Goal: Task Accomplishment & Management: Use online tool/utility

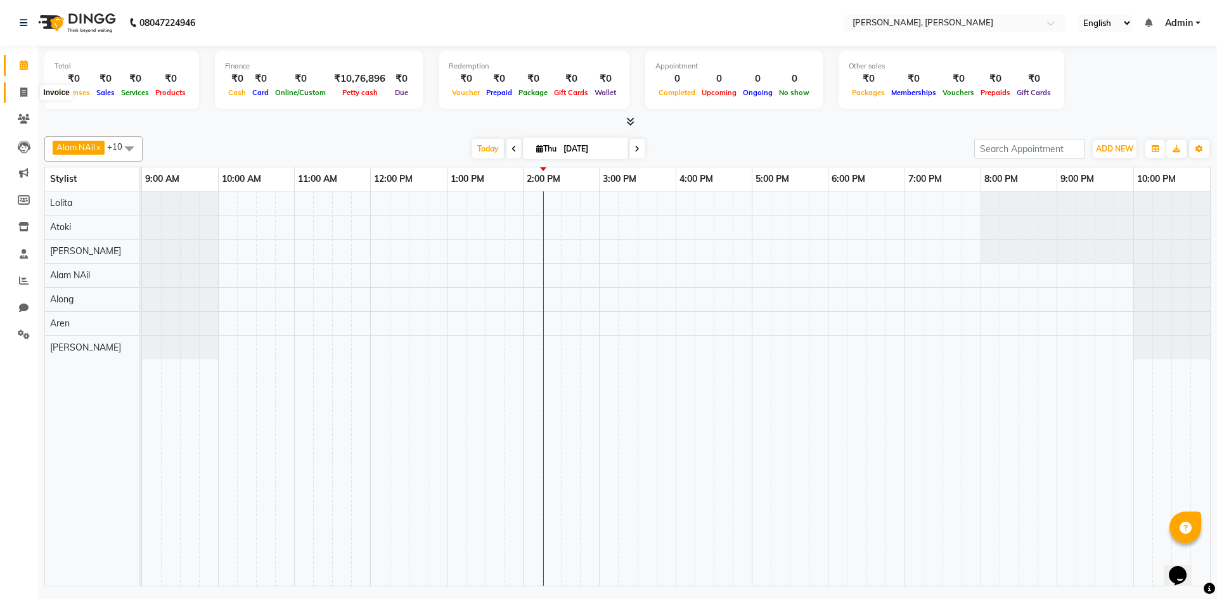
click at [22, 90] on icon at bounding box center [23, 92] width 7 height 10
select select "service"
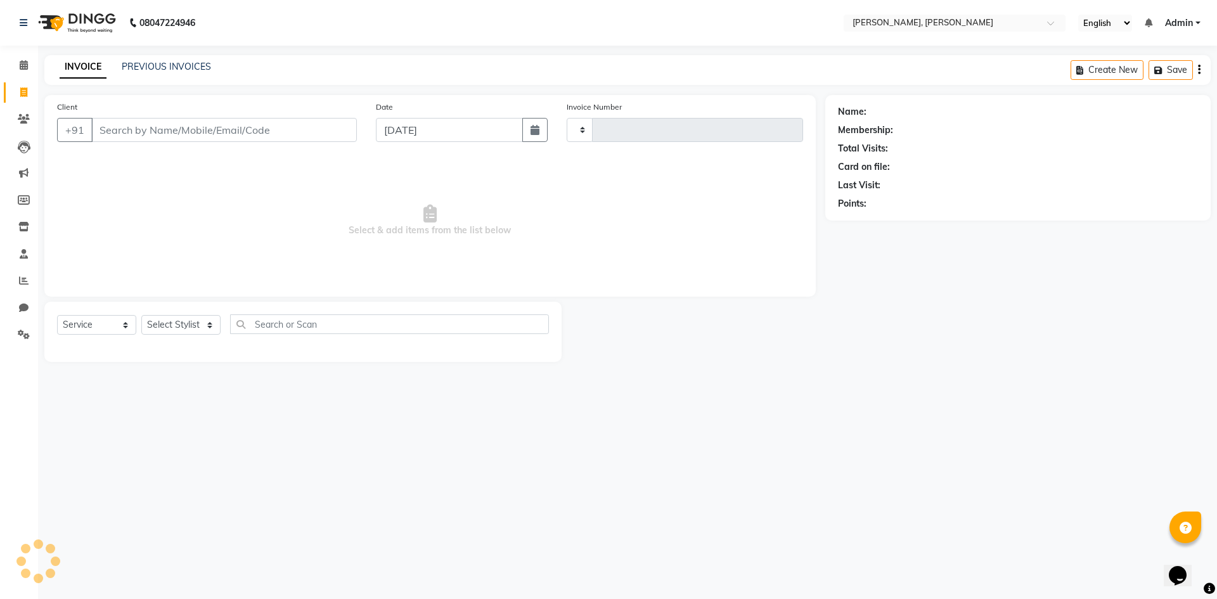
type input "0613"
select select "5264"
click at [197, 325] on select "Select Stylist" at bounding box center [180, 325] width 79 height 20
select select "34979"
click at [141, 315] on select "Select Stylist Alam NAil Along Aren Atoki [PERSON_NAME] [PERSON_NAME]" at bounding box center [180, 325] width 79 height 20
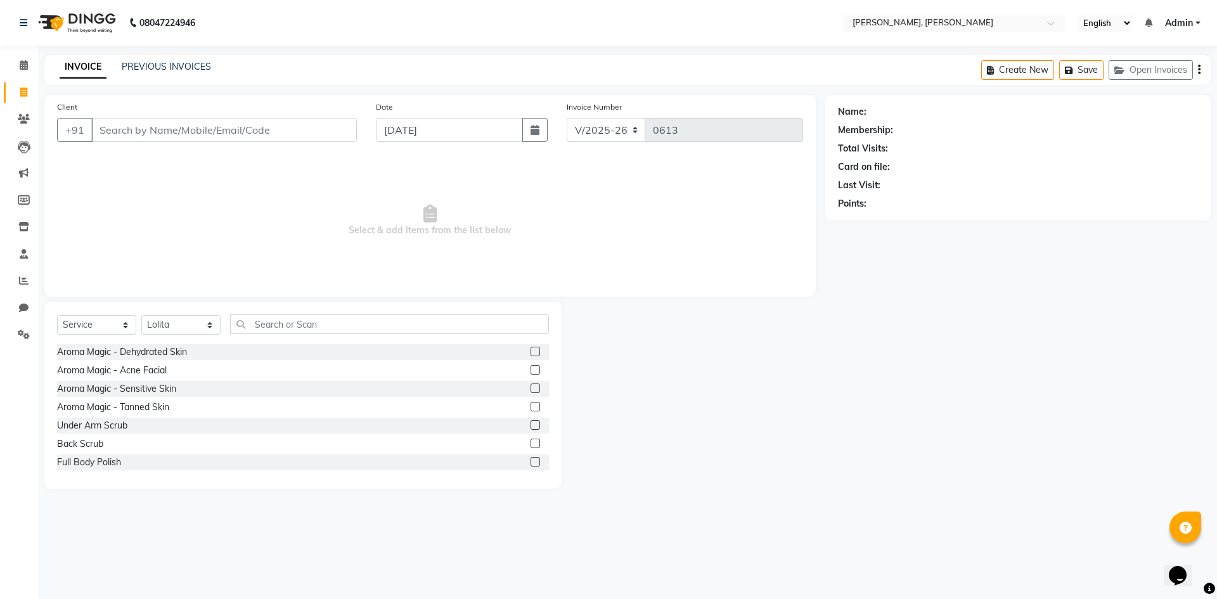
click at [271, 313] on div "Select Service Product Membership Package Voucher Prepaid Gift Card Select Styl…" at bounding box center [302, 395] width 517 height 187
click at [271, 316] on input "text" at bounding box center [389, 324] width 319 height 20
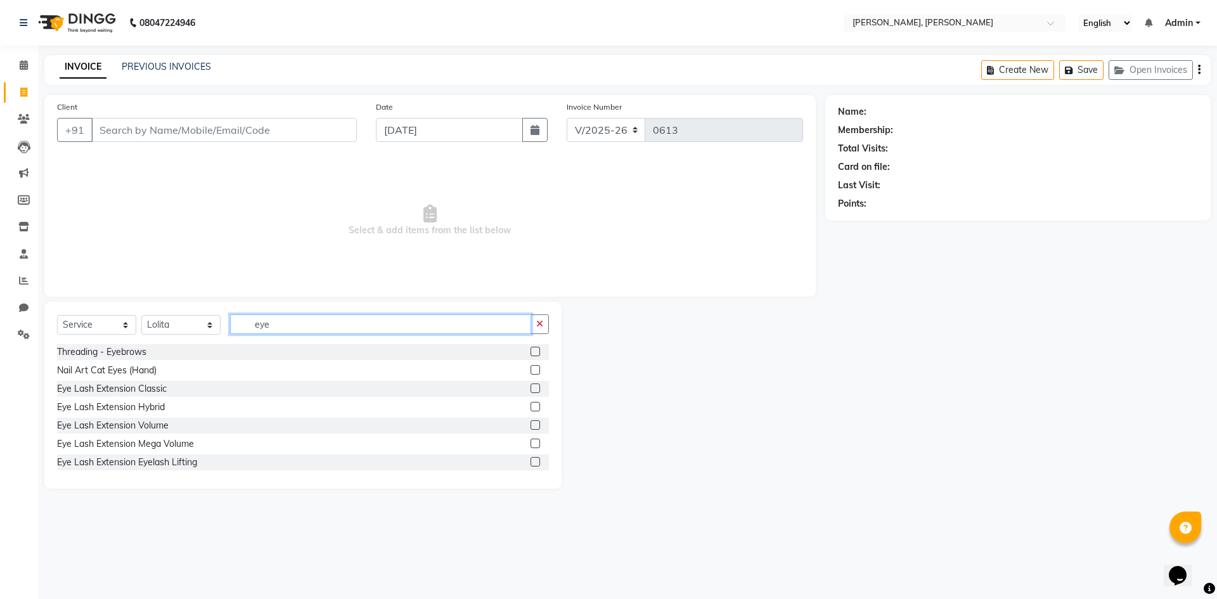
type input "eye"
click at [531, 352] on label at bounding box center [536, 352] width 10 height 10
click at [531, 352] on input "checkbox" at bounding box center [535, 352] width 8 height 8
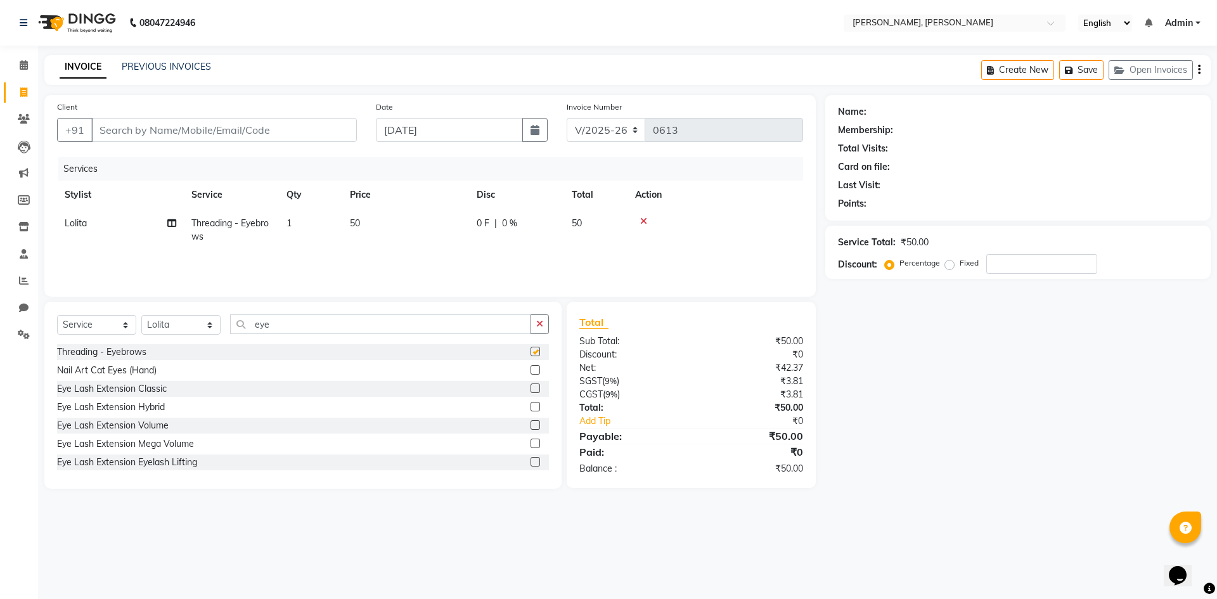
checkbox input "false"
click at [136, 132] on input "Client" at bounding box center [224, 130] width 266 height 24
type input "d"
type input "0"
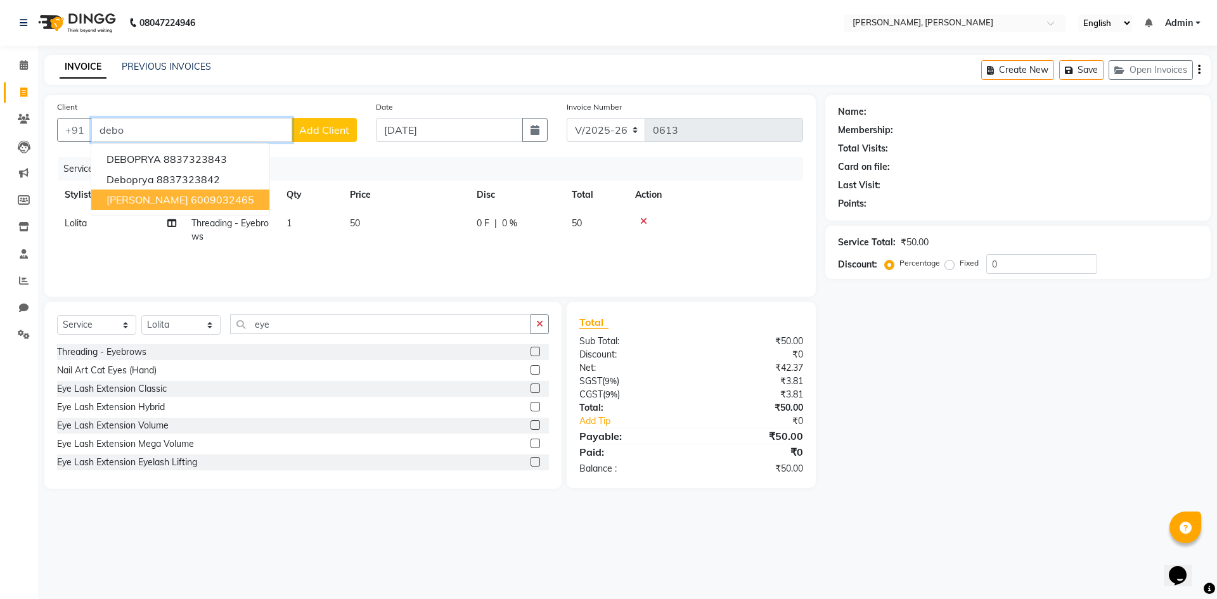
click at [122, 206] on button "[PERSON_NAME] 6009032465" at bounding box center [180, 200] width 178 height 20
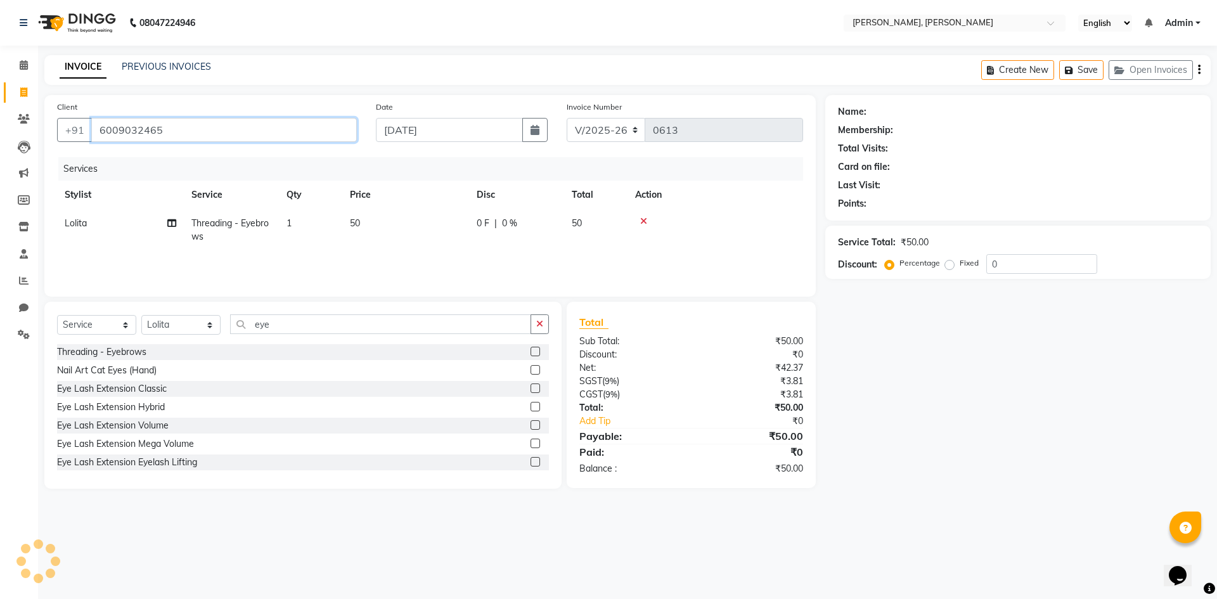
type input "6009032465"
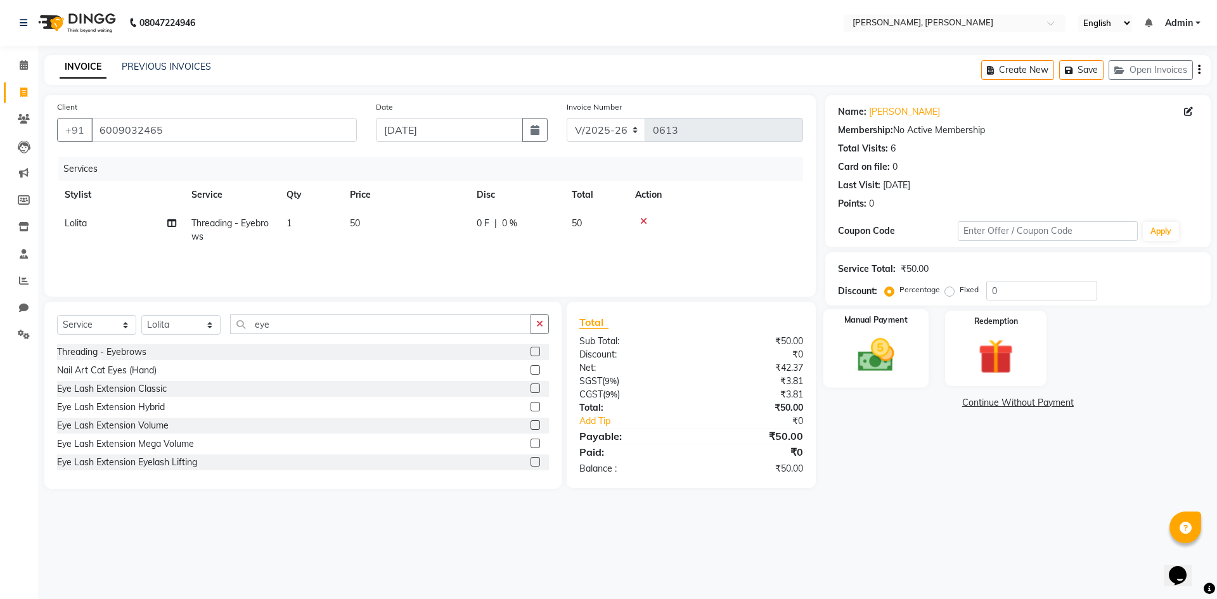
click at [882, 340] on img at bounding box center [875, 355] width 59 height 42
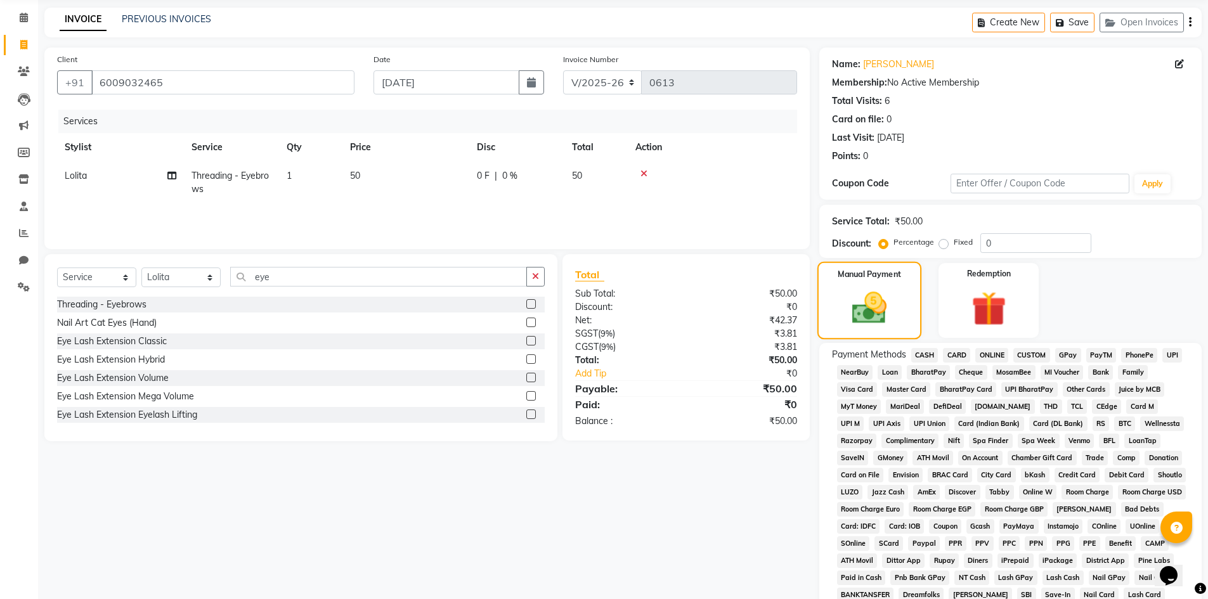
scroll to position [127, 0]
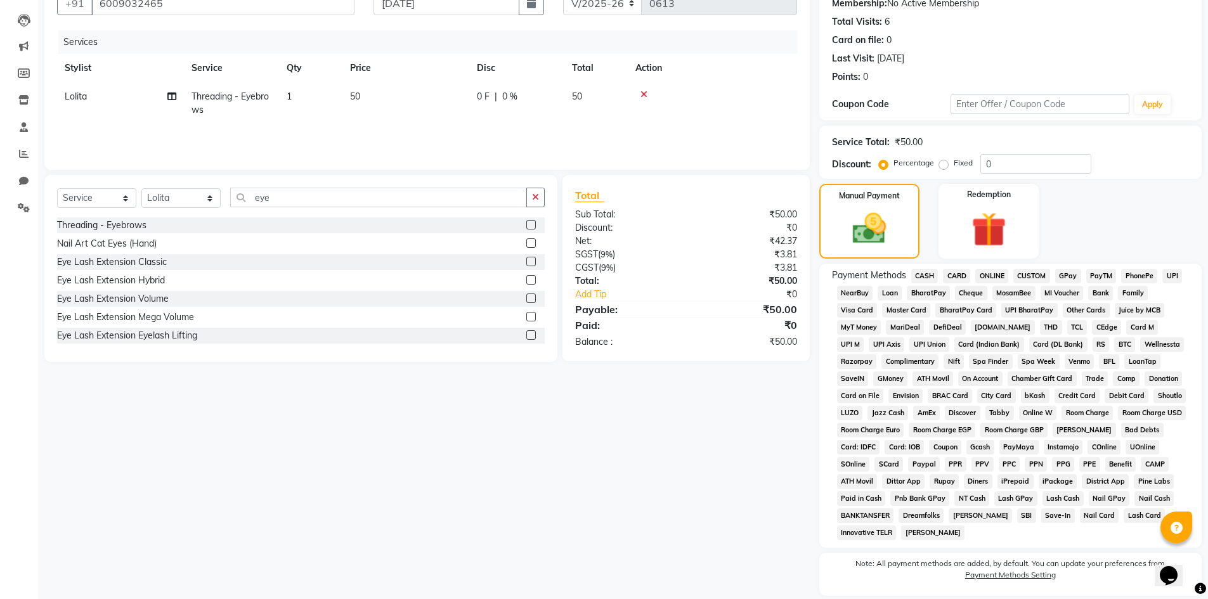
click at [931, 276] on span "CASH" at bounding box center [924, 276] width 27 height 15
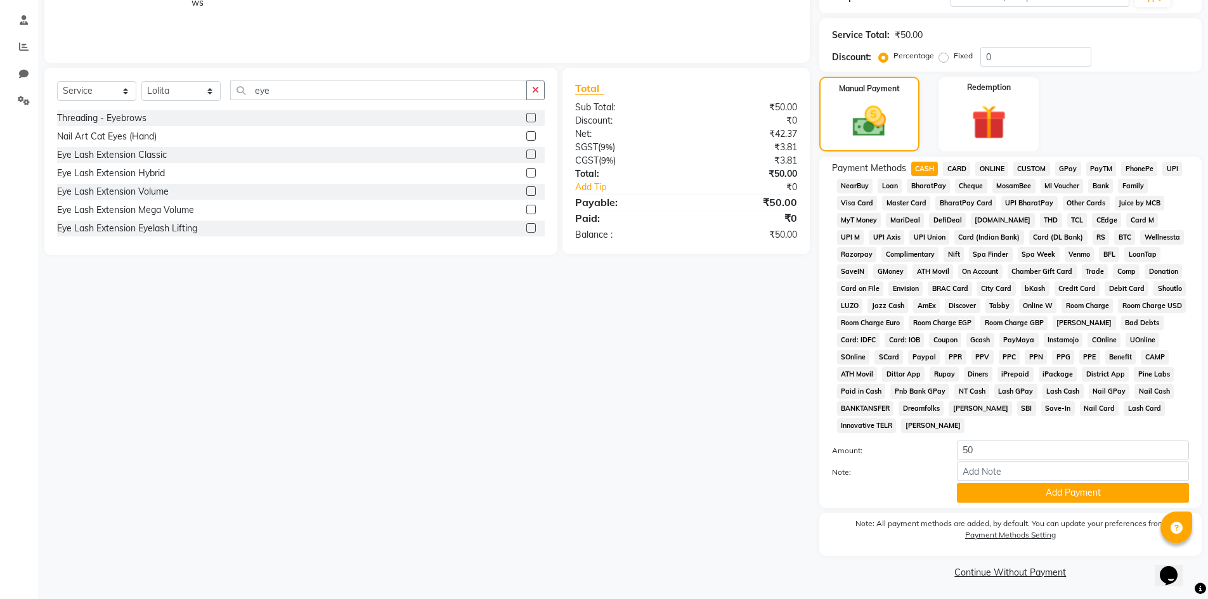
scroll to position [236, 0]
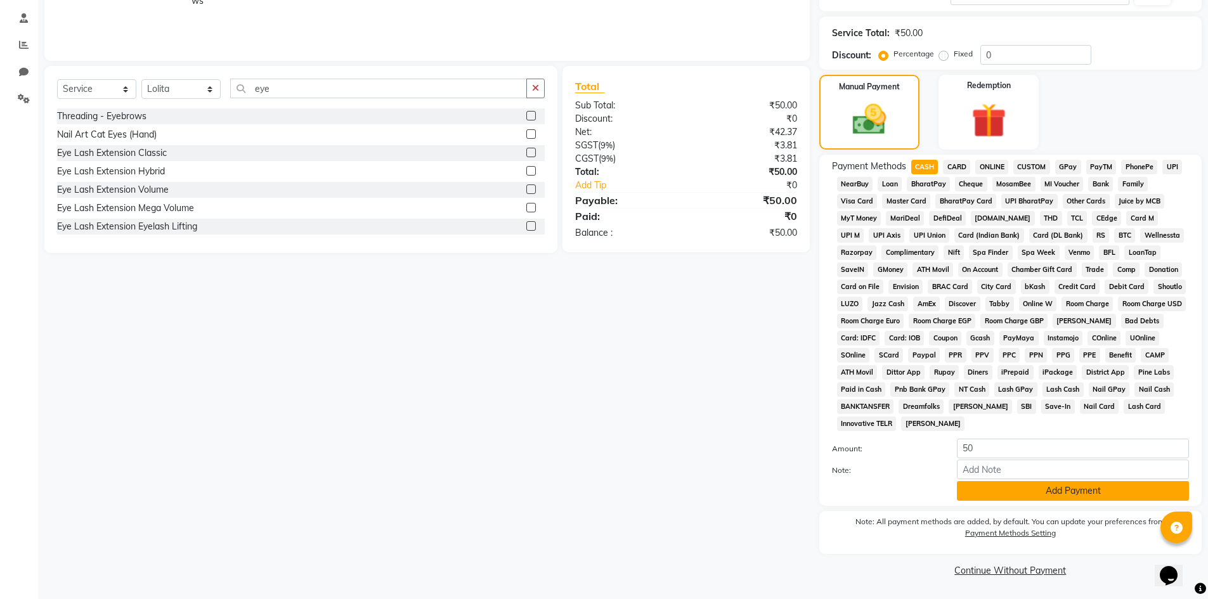
click at [992, 493] on button "Add Payment" at bounding box center [1073, 491] width 232 height 20
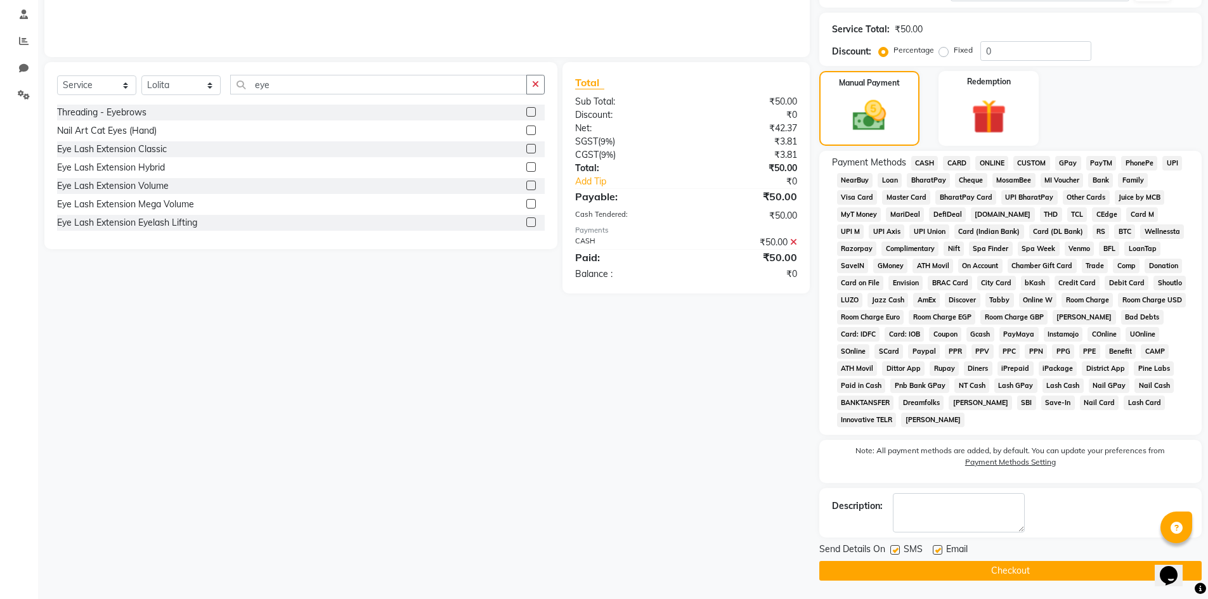
scroll to position [240, 0]
click at [999, 572] on button "Checkout" at bounding box center [1010, 570] width 382 height 20
